Goal: Entertainment & Leisure: Browse casually

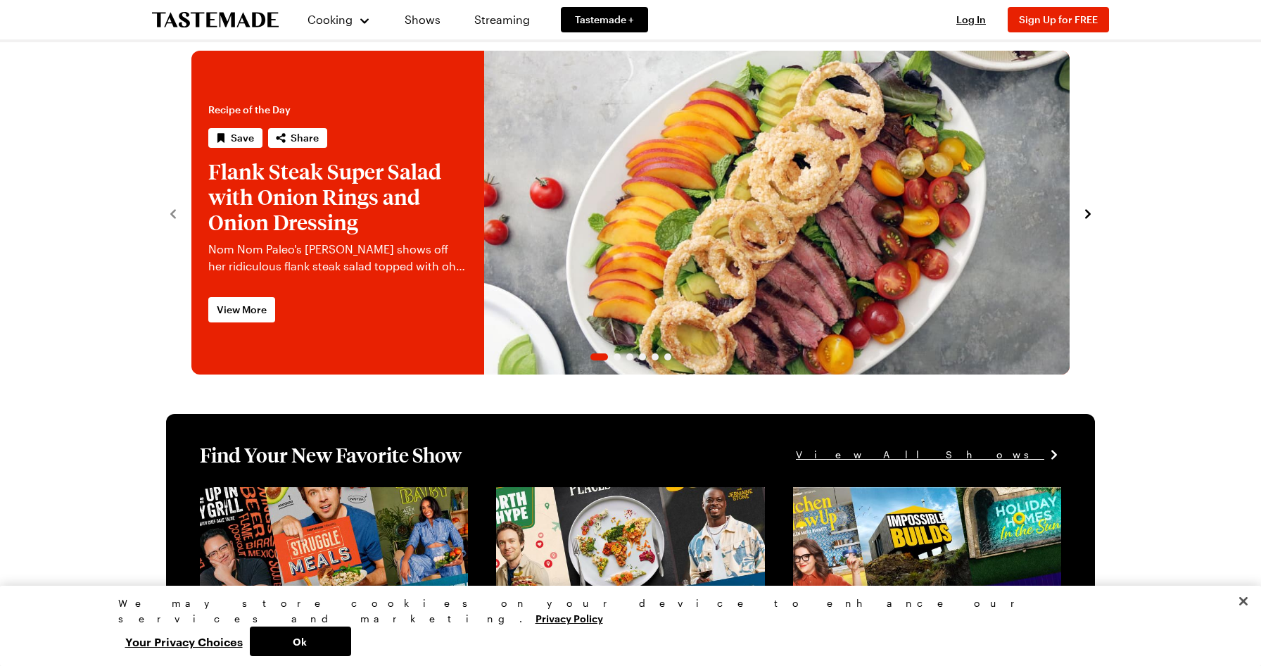
scroll to position [21, 0]
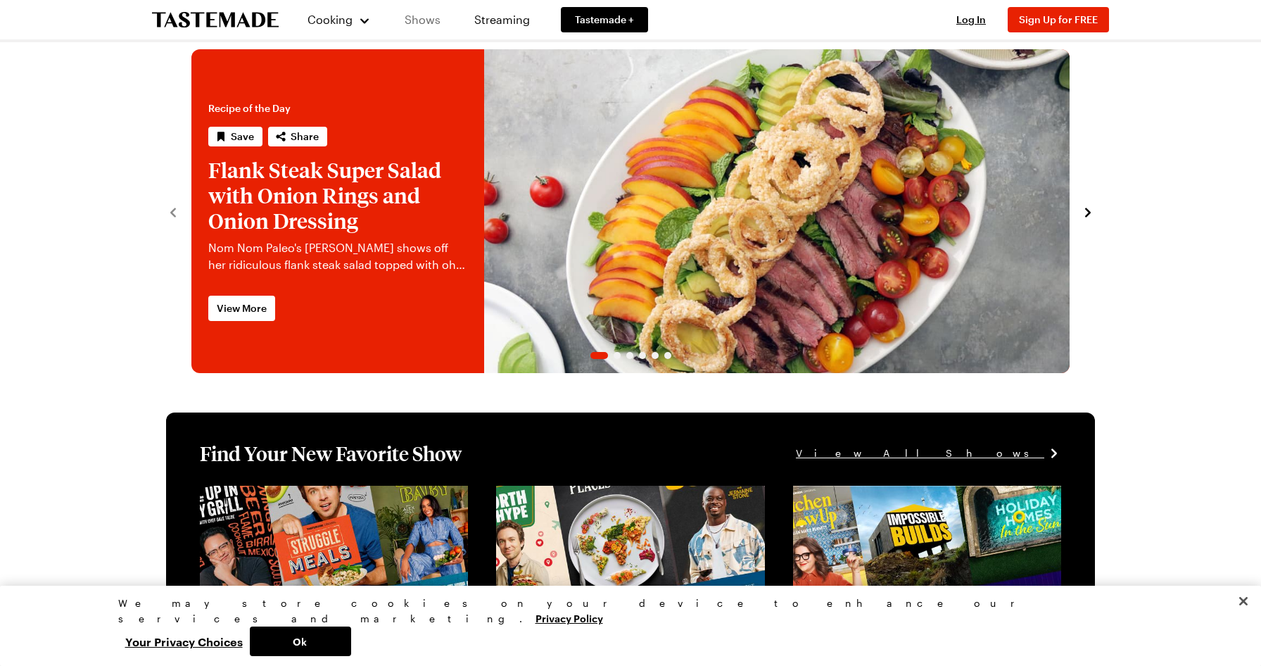
click at [418, 16] on link "Shows" at bounding box center [423, 19] width 64 height 39
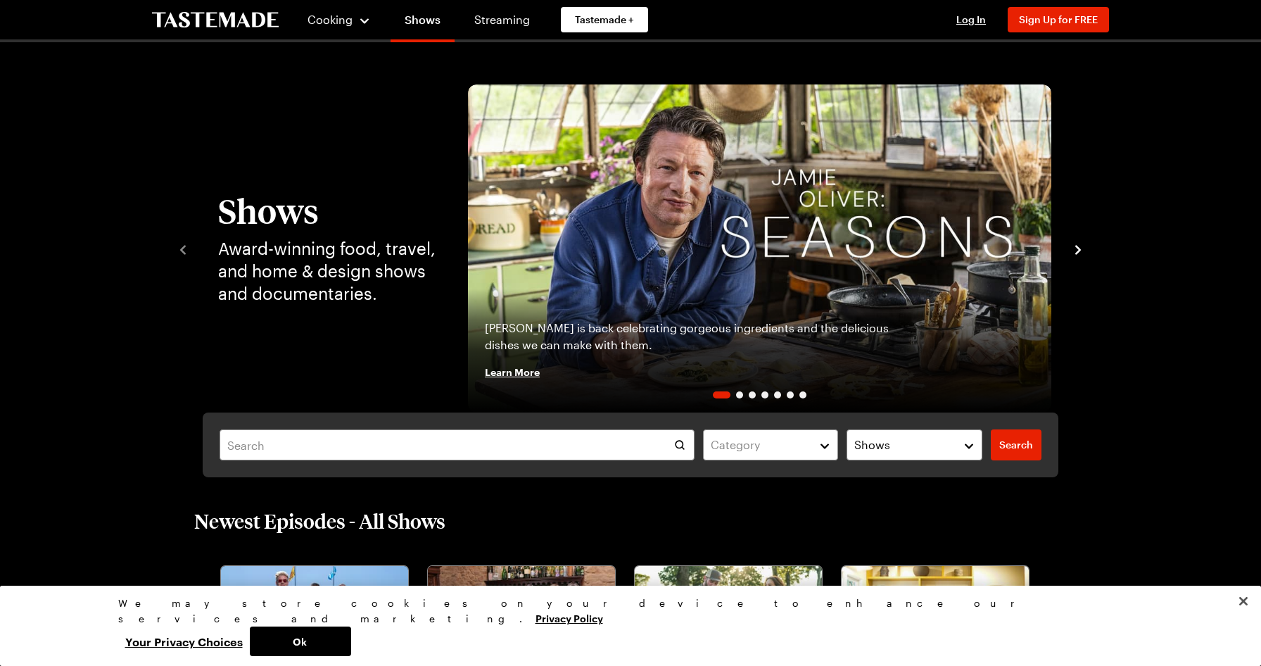
click at [1074, 252] on icon "navigate to next item" at bounding box center [1078, 250] width 14 height 14
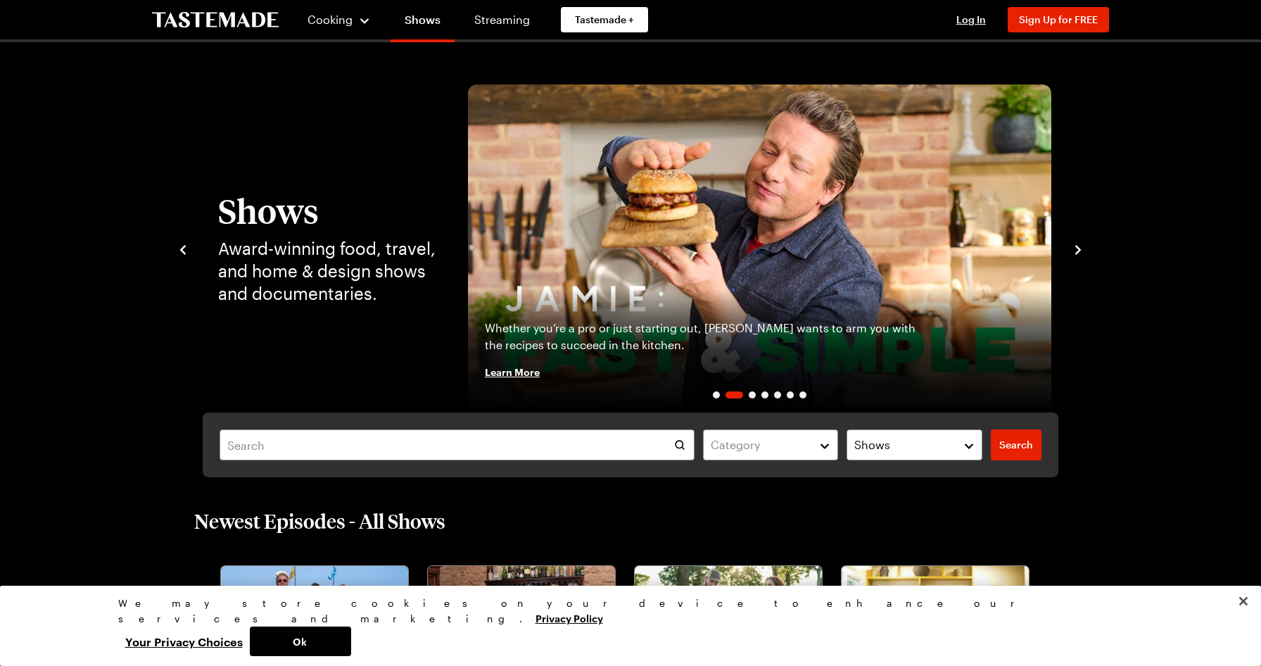
click at [1074, 252] on icon "navigate to next item" at bounding box center [1078, 250] width 14 height 14
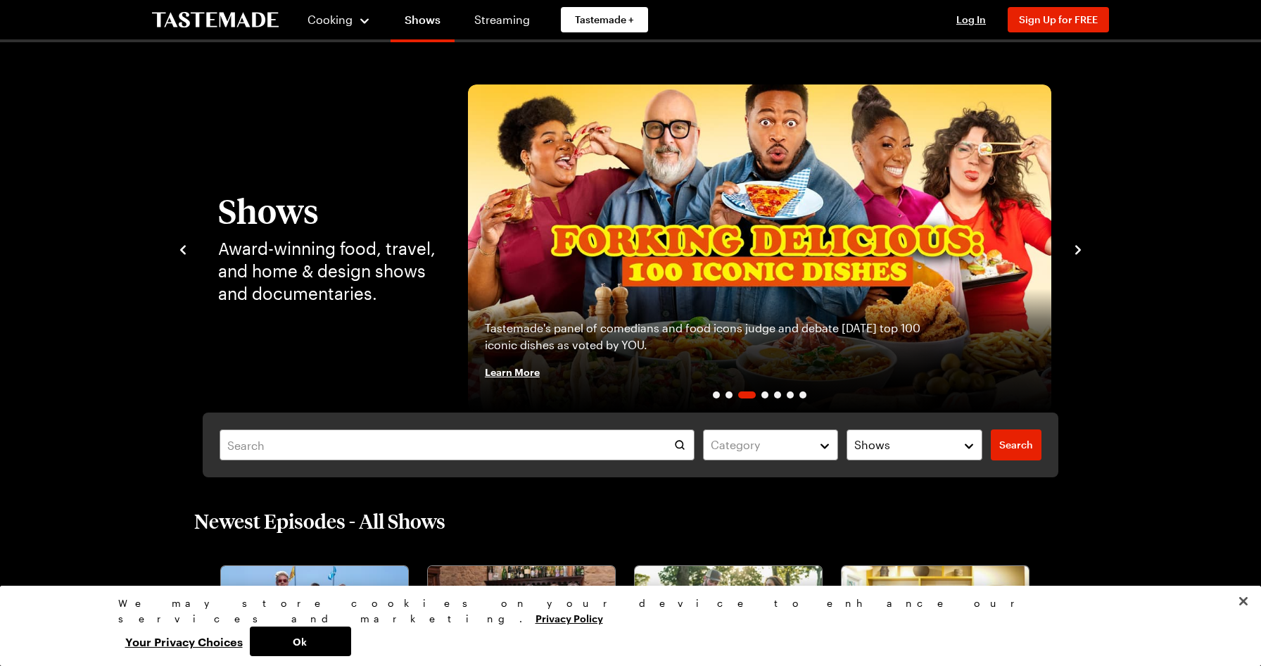
click at [1074, 252] on icon "navigate to next item" at bounding box center [1078, 250] width 14 height 14
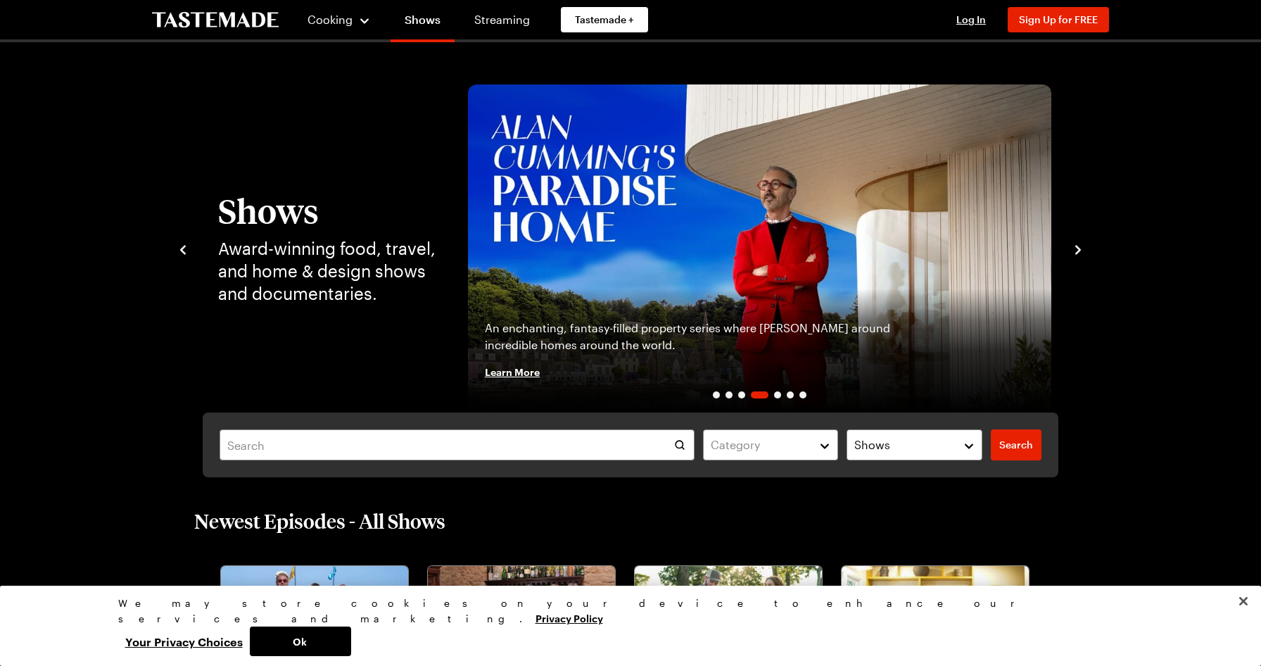
click at [1074, 252] on icon "navigate to next item" at bounding box center [1078, 250] width 14 height 14
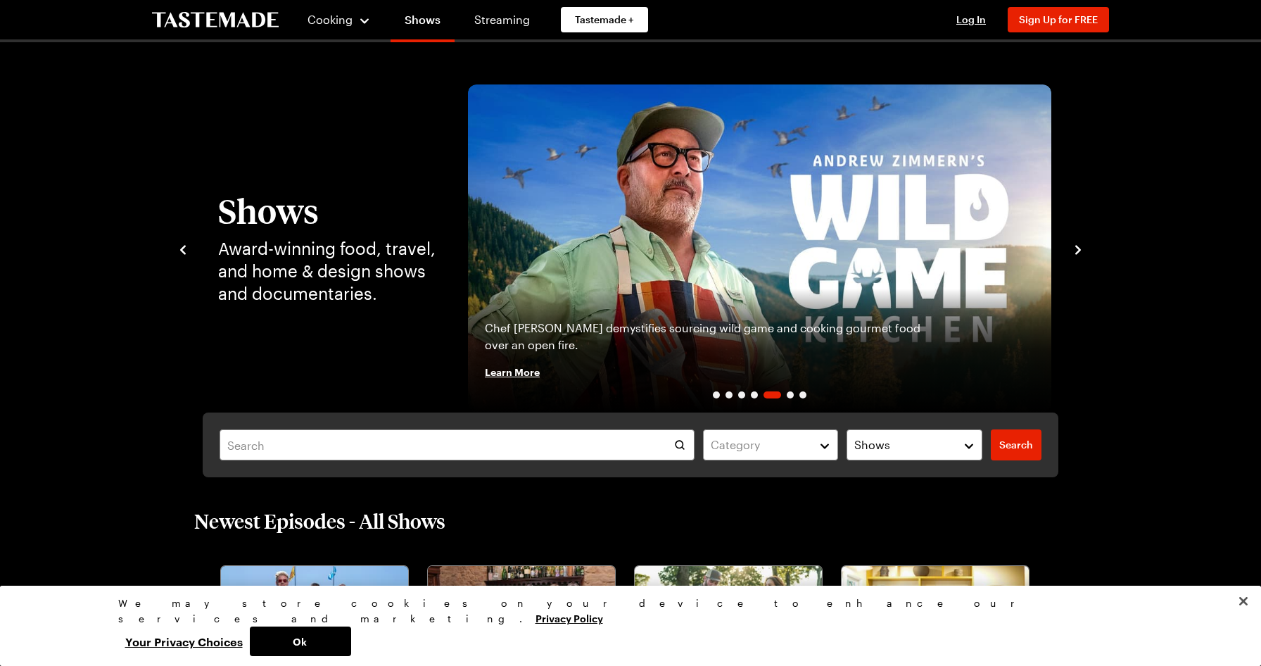
click at [1074, 252] on icon "navigate to next item" at bounding box center [1078, 250] width 14 height 14
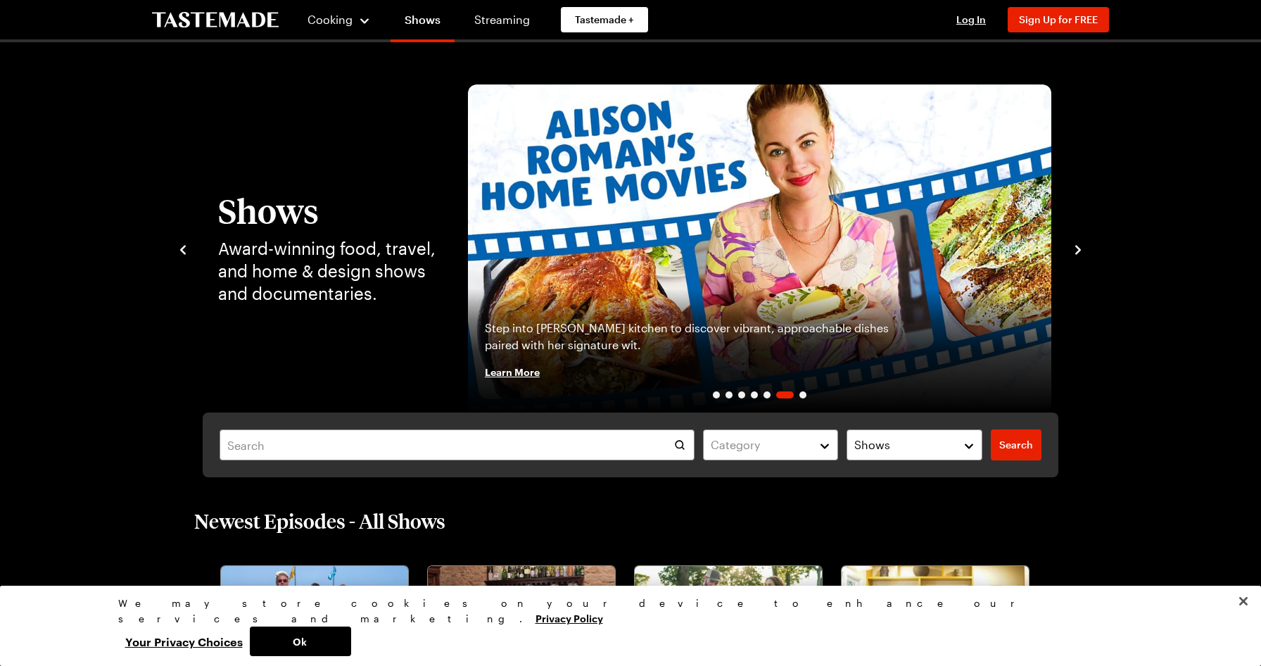
click at [1074, 252] on icon "navigate to next item" at bounding box center [1078, 250] width 14 height 14
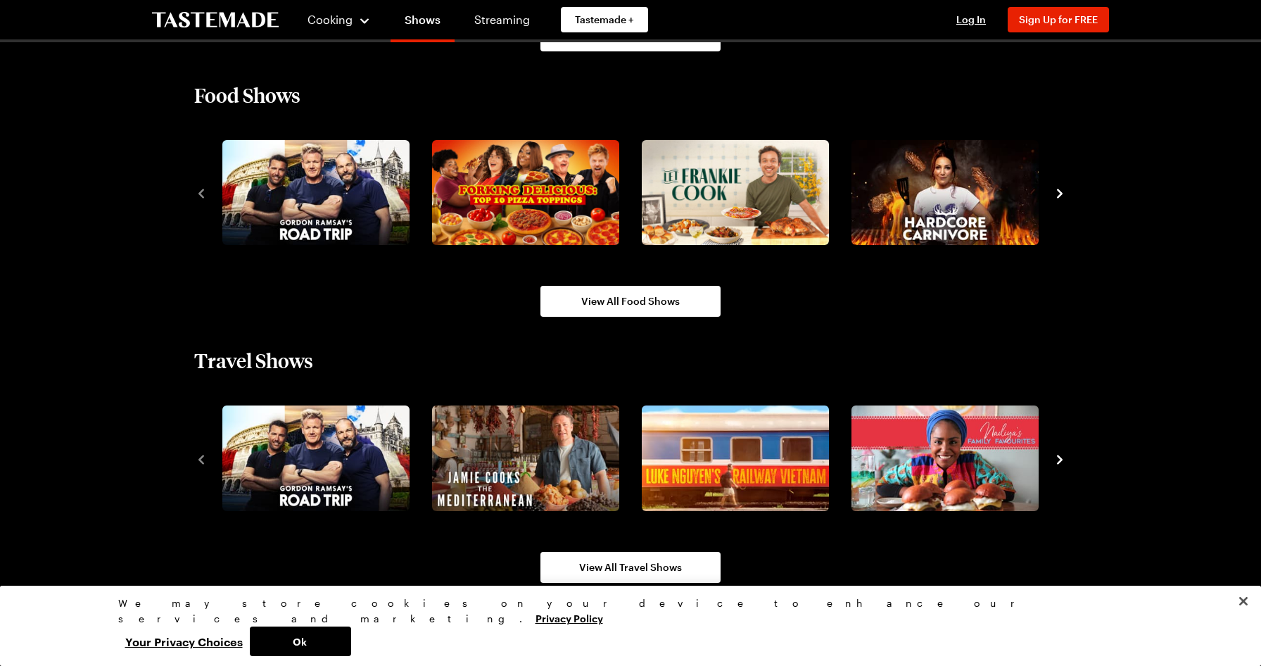
scroll to position [1265, 0]
